Goal: Navigation & Orientation: Find specific page/section

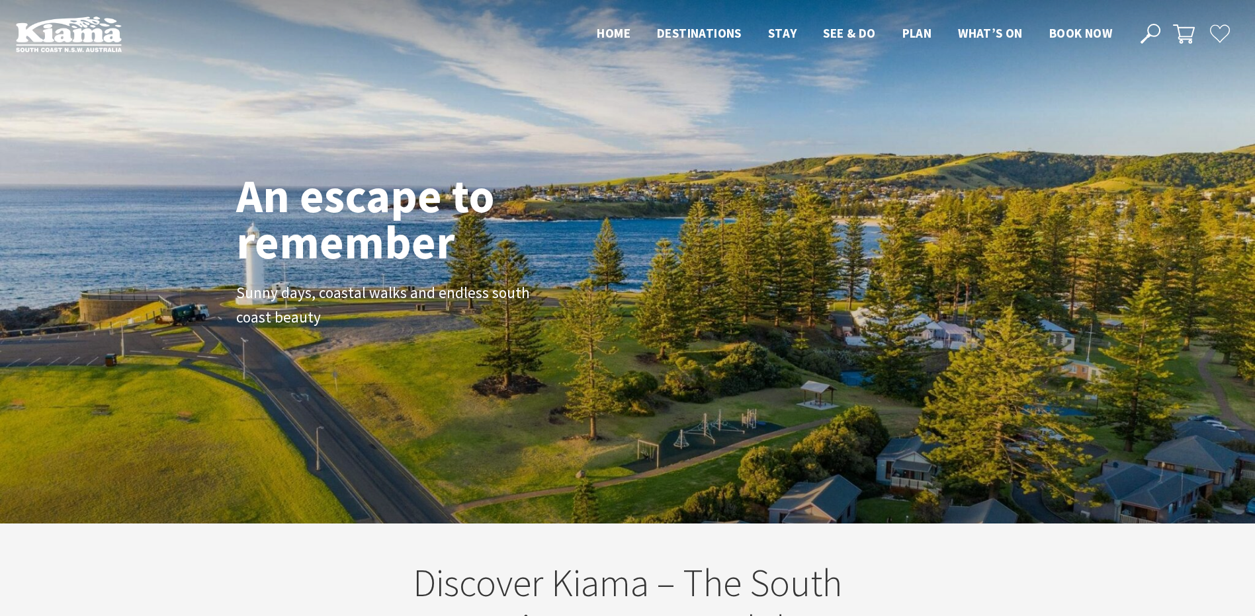
scroll to position [222, 1265]
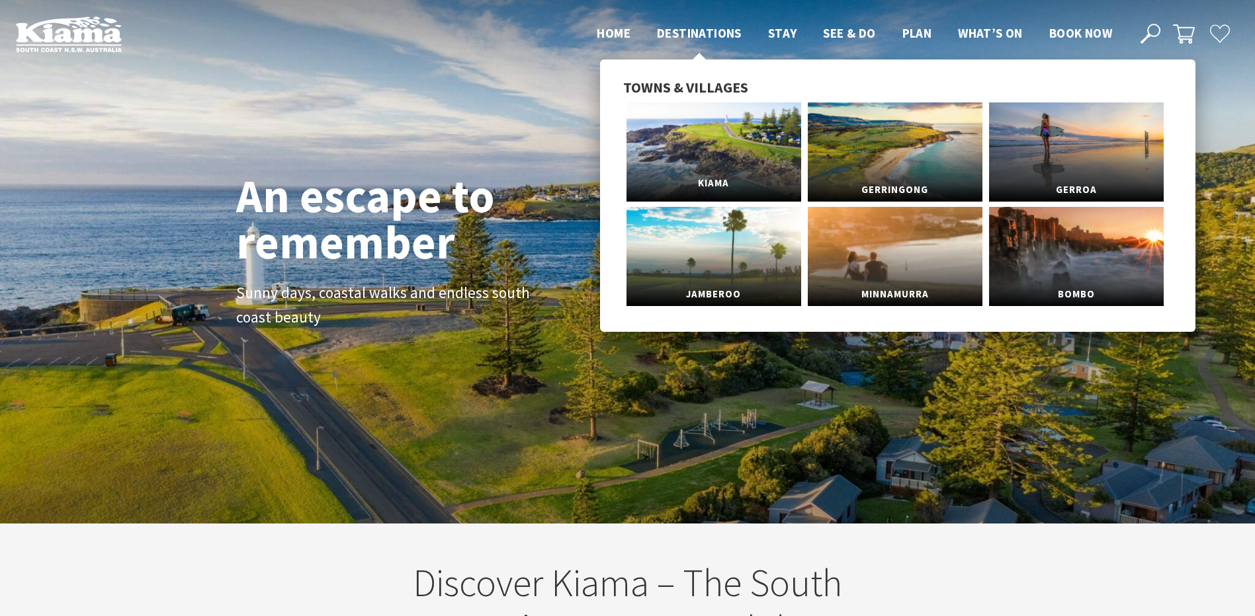
click at [708, 155] on link "Kiama" at bounding box center [713, 152] width 175 height 99
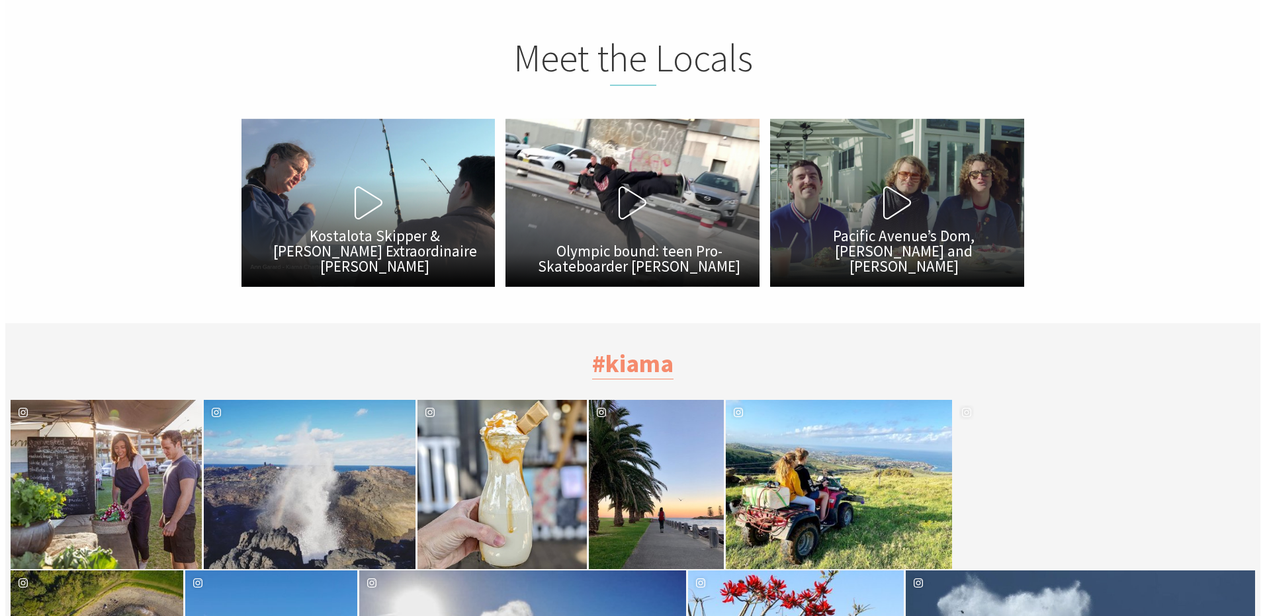
scroll to position [4233, 0]
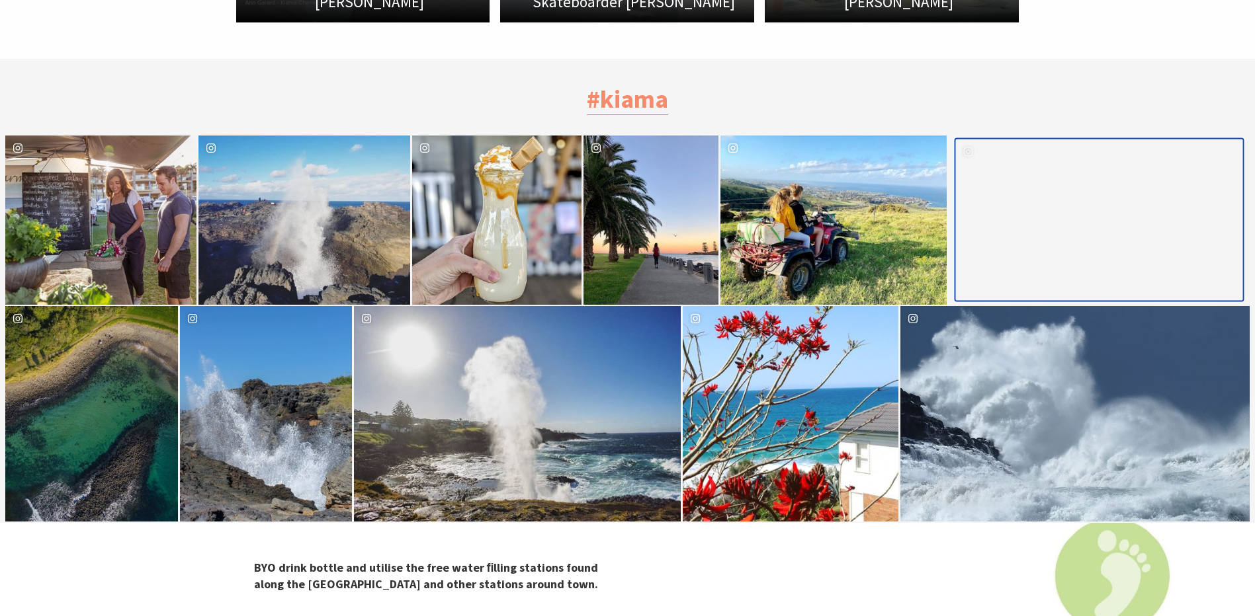
click at [1090, 223] on div "image gallery, click to learn more about photo: Little fly around Kiama today. …" at bounding box center [1027, 220] width 143 height 161
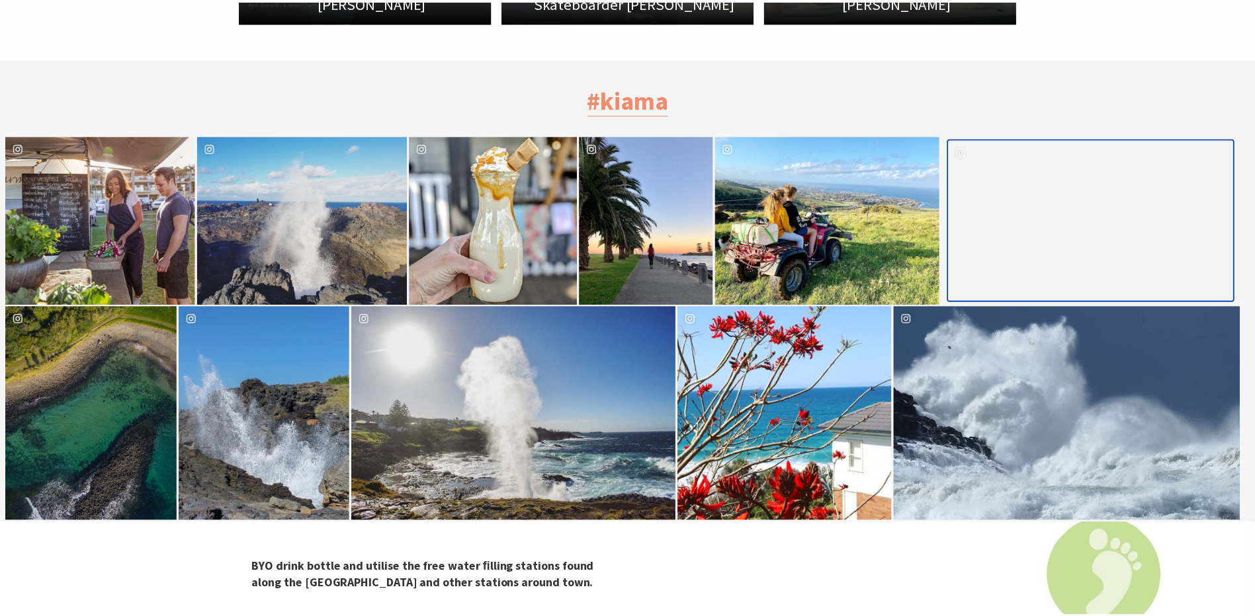
scroll to position [413, 1277]
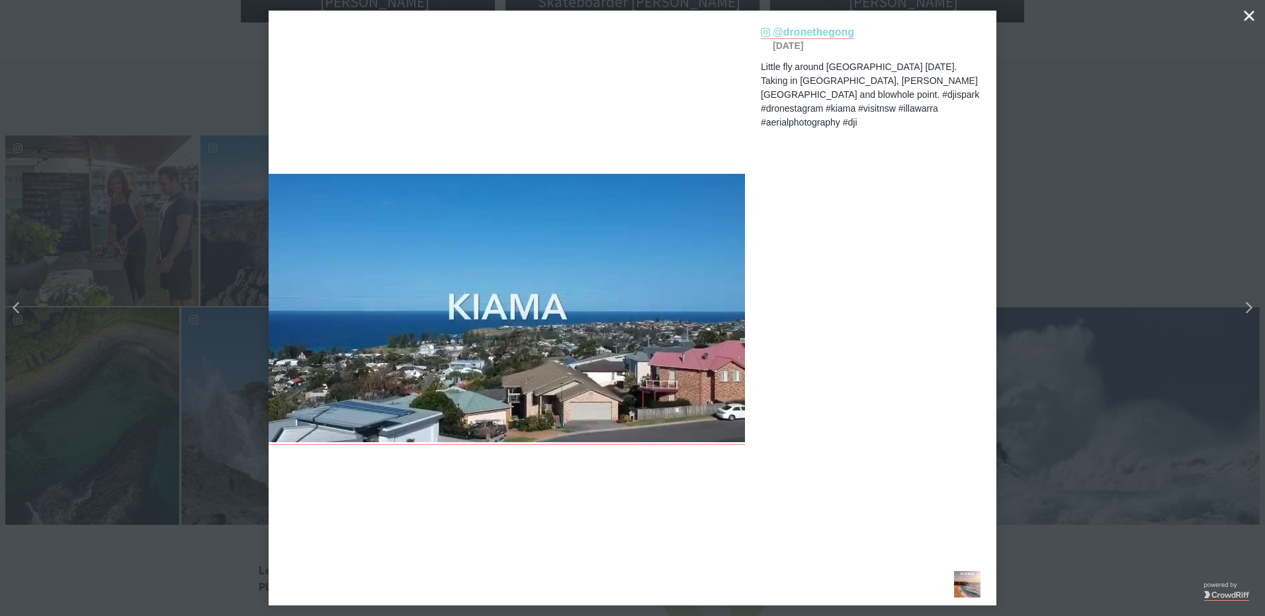
click at [1248, 13] on icon "Close" at bounding box center [1249, 16] width 10 height 10
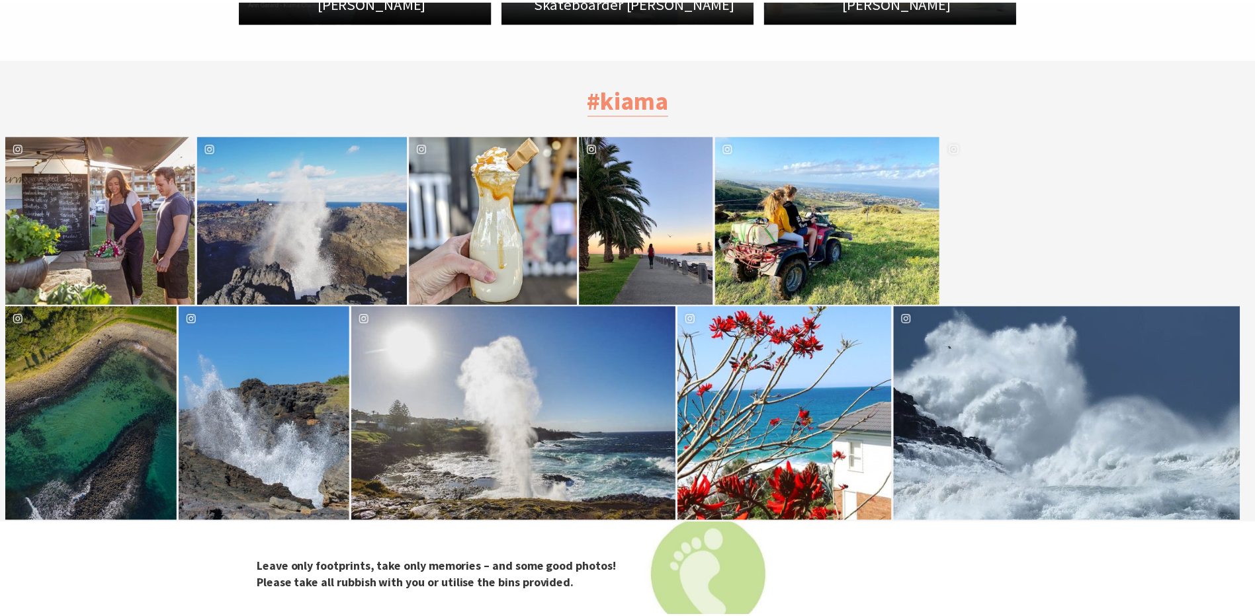
scroll to position [410, 1267]
